Goal: Information Seeking & Learning: Learn about a topic

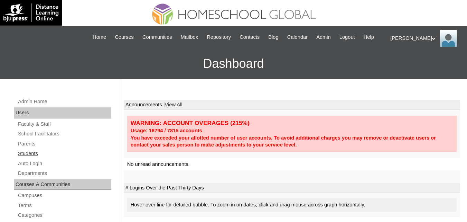
click at [31, 158] on link "Students" at bounding box center [64, 153] width 94 height 9
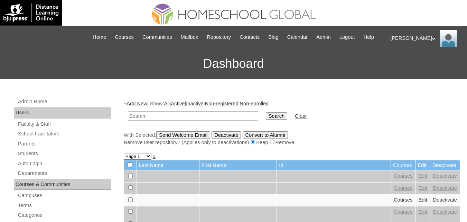
click at [184, 120] on input "text" at bounding box center [193, 115] width 130 height 9
drag, startPoint x: 177, startPoint y: 126, endPoint x: 249, endPoint y: 126, distance: 71.6
click at [245, 124] on tr "[DEMOGRAPHIC_DATA][PERSON_NAME] Search Clear" at bounding box center [217, 116] width 186 height 16
type input "[DEMOGRAPHIC_DATA][PERSON_NAME]"
click at [266, 120] on input "Search" at bounding box center [276, 116] width 21 height 8
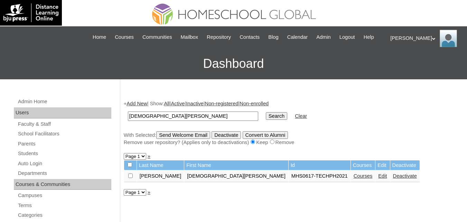
click at [354, 178] on link "Courses" at bounding box center [363, 176] width 19 height 6
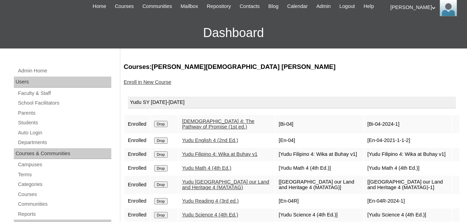
scroll to position [39, 0]
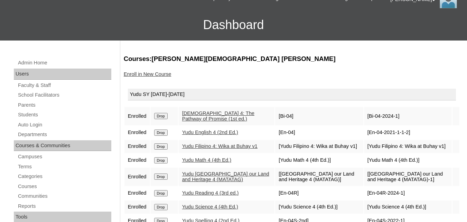
click at [224, 121] on link "Yudu Bible 4: The Pathway of Promise (1st ed.)" at bounding box center [218, 115] width 72 height 11
